Goal: Task Accomplishment & Management: Use online tool/utility

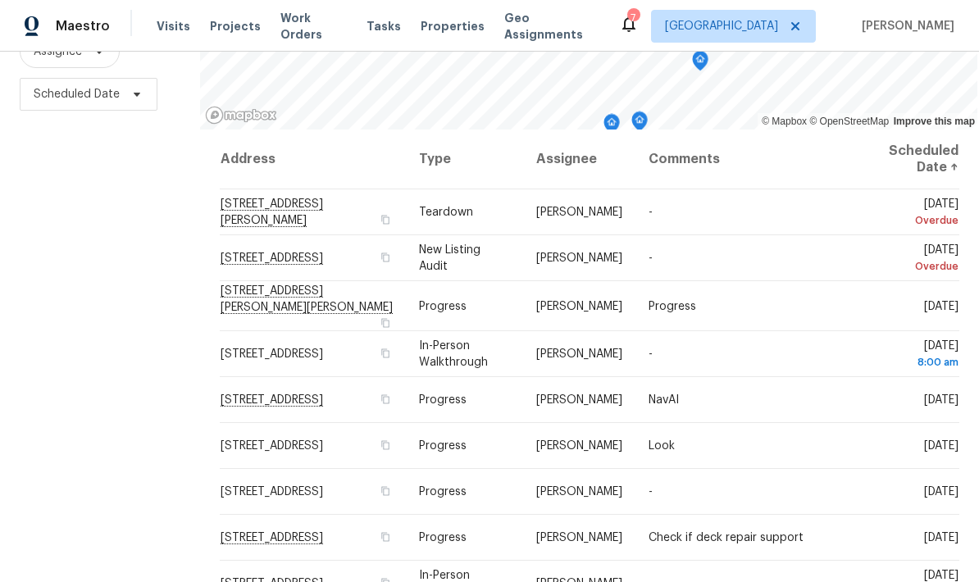
scroll to position [66, 0]
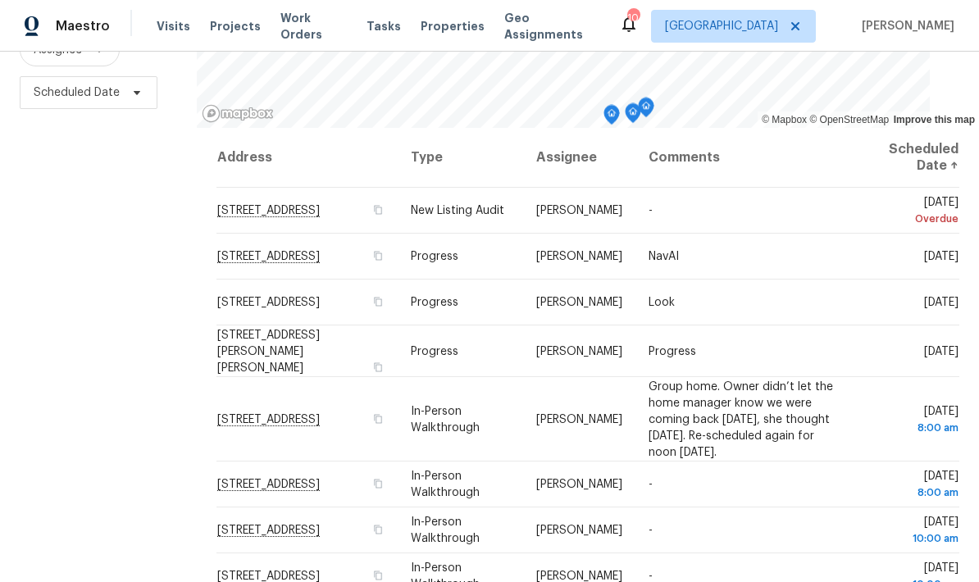
scroll to position [217, 0]
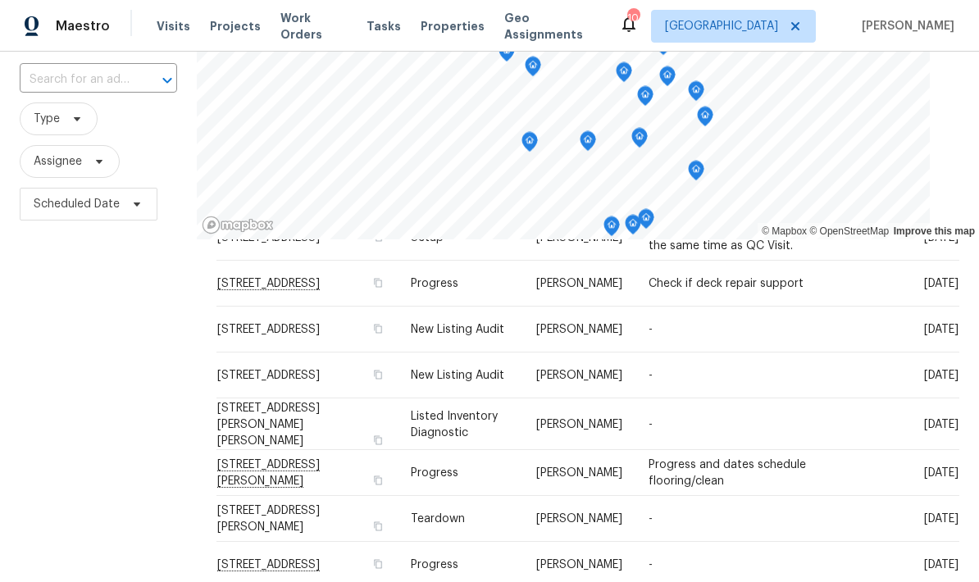
scroll to position [466, 0]
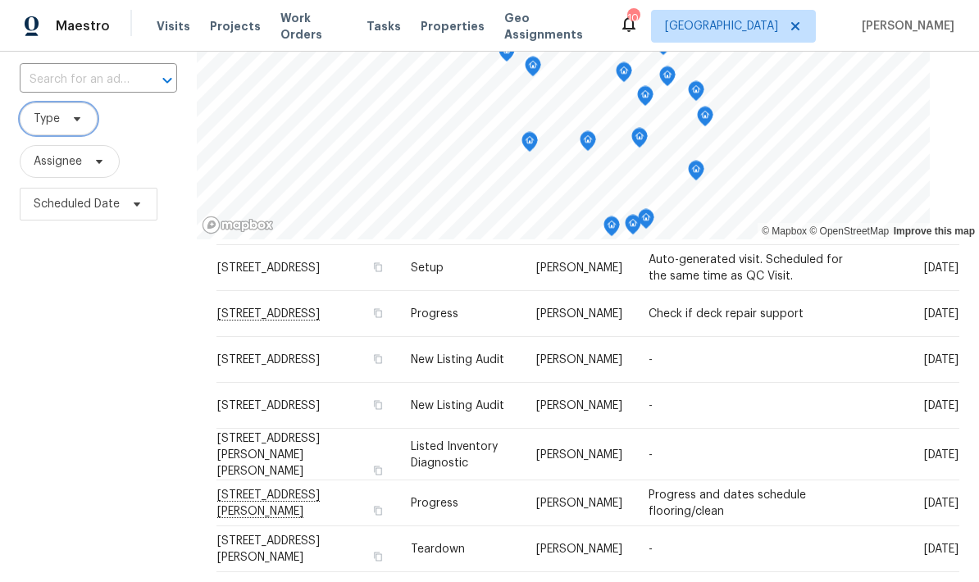
click at [40, 123] on span "Type" at bounding box center [47, 119] width 26 height 16
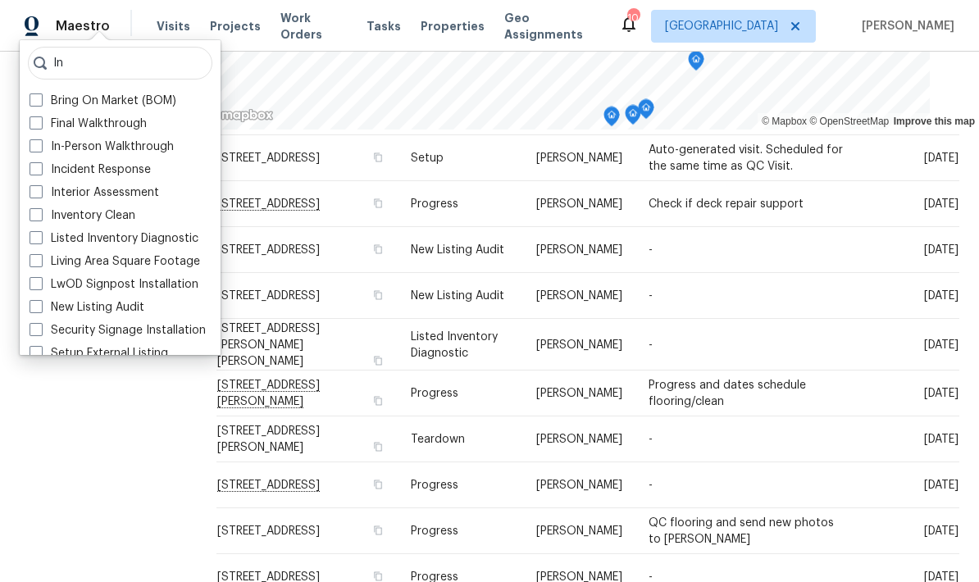
scroll to position [216, 0]
type input "In"
click at [32, 152] on span at bounding box center [36, 145] width 13 height 13
click at [32, 149] on input "In-Person Walkthrough" at bounding box center [35, 144] width 11 height 11
checkbox input "true"
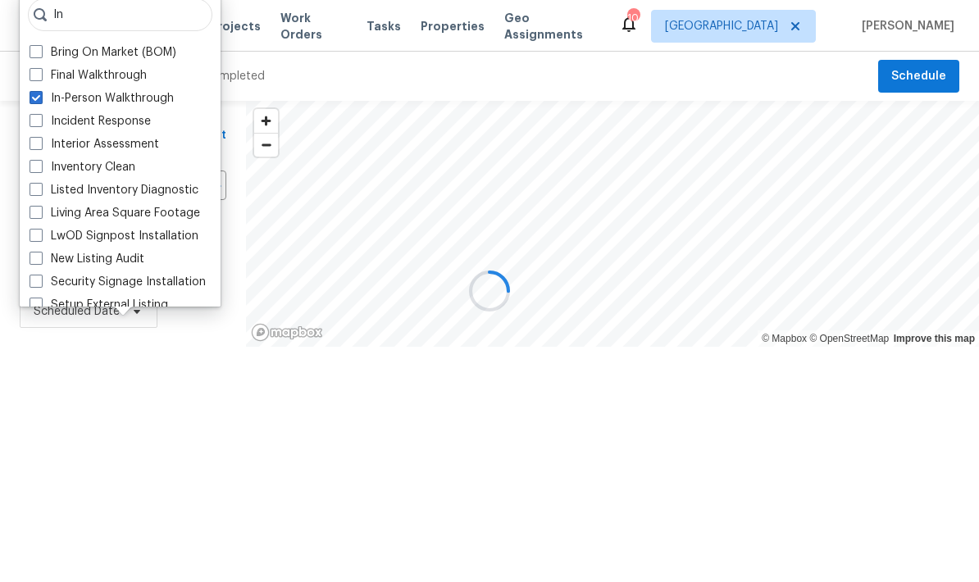
scroll to position [144, 0]
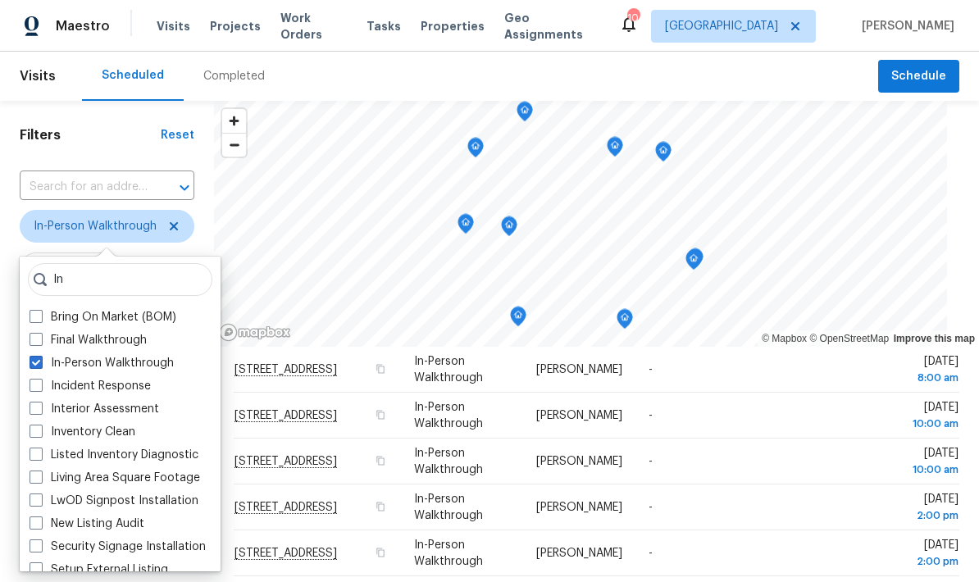
click at [338, 66] on div "Scheduled Completed" at bounding box center [480, 76] width 796 height 49
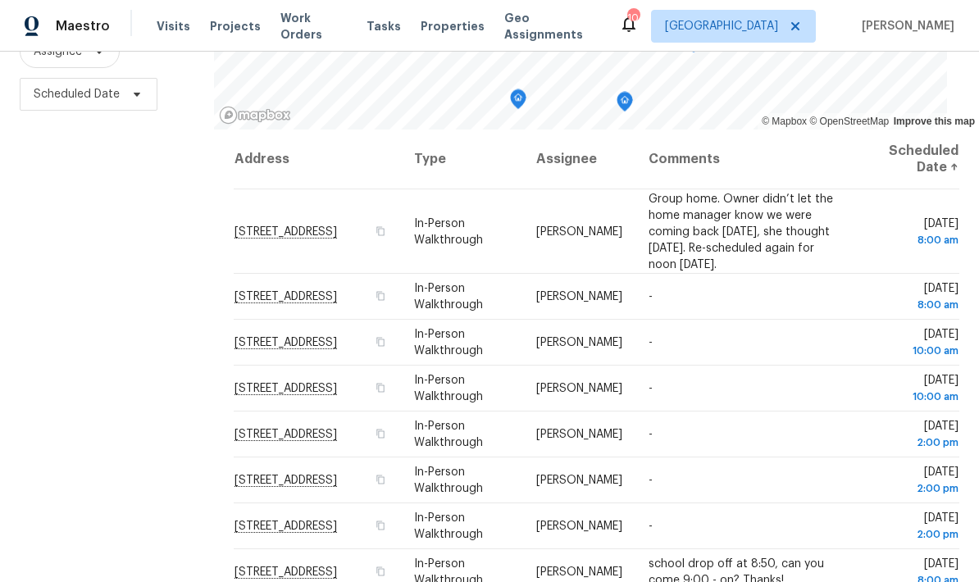
scroll to position [66, 0]
